Goal: Navigation & Orientation: Find specific page/section

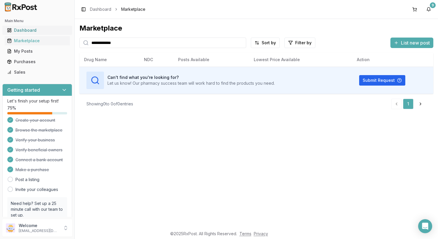
click at [26, 28] on div "Dashboard" at bounding box center [37, 30] width 60 height 6
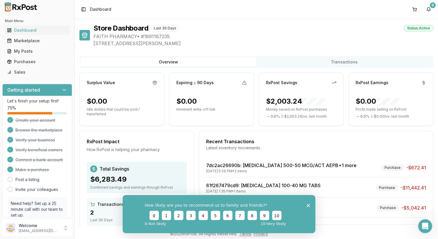
scroll to position [43, 0]
